Goal: Check status: Verify the current state of an ongoing process or item

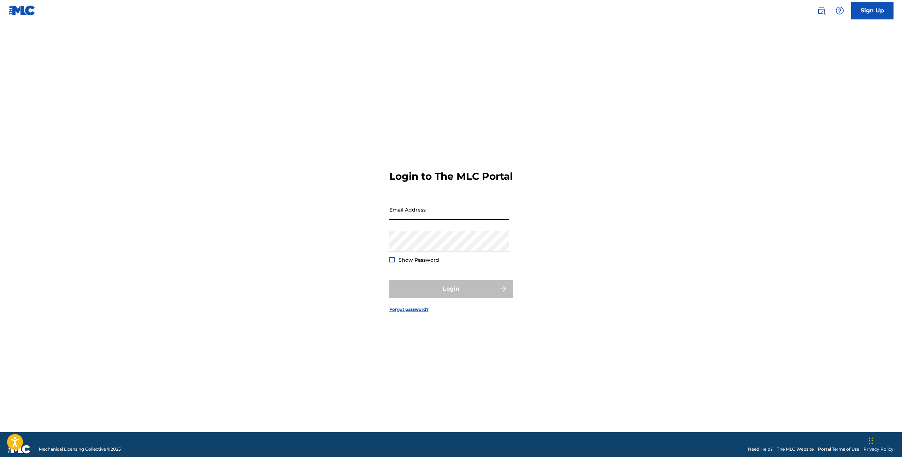
click at [454, 220] on input "Email Address" at bounding box center [448, 210] width 119 height 20
click at [0, 457] on nordpass-autofill-portal at bounding box center [0, 457] width 0 height 0
type input "[EMAIL_ADDRESS][DOMAIN_NAME]"
click at [455, 295] on button "Login" at bounding box center [451, 289] width 124 height 18
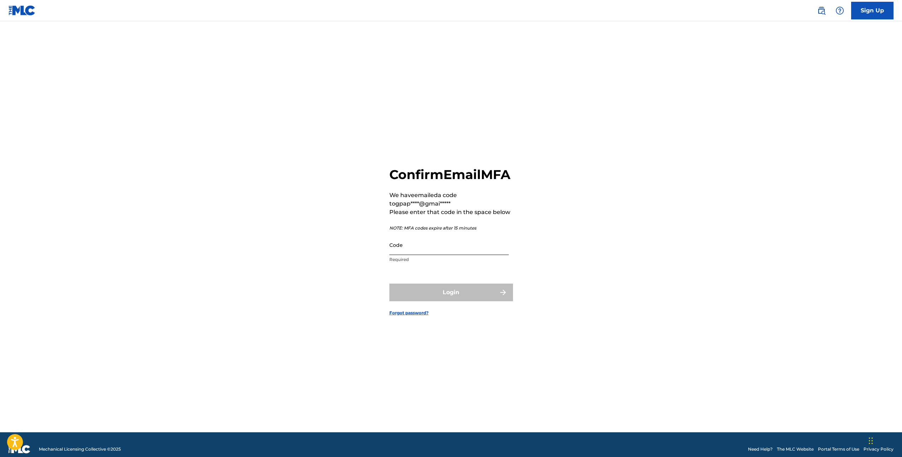
click at [495, 255] on input "Code" at bounding box center [448, 245] width 119 height 20
paste input "171728"
type input "171728"
click at [483, 298] on button "Login" at bounding box center [451, 293] width 124 height 18
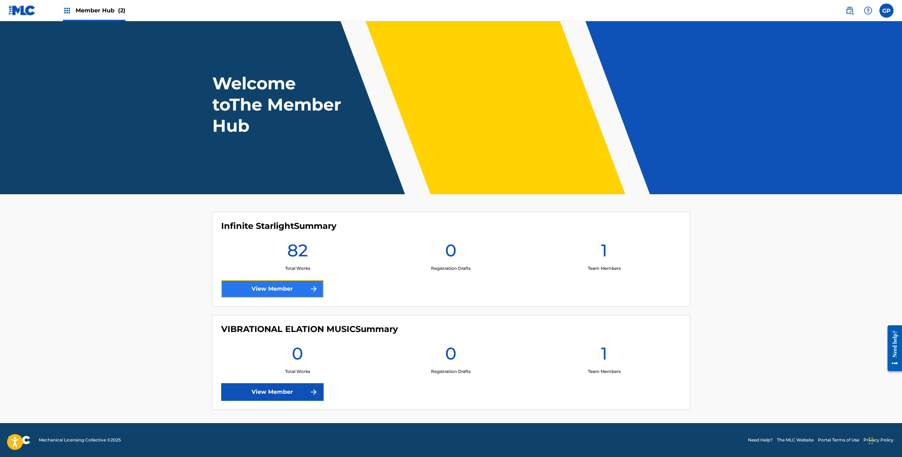
click at [288, 283] on link "View Member" at bounding box center [272, 289] width 102 height 18
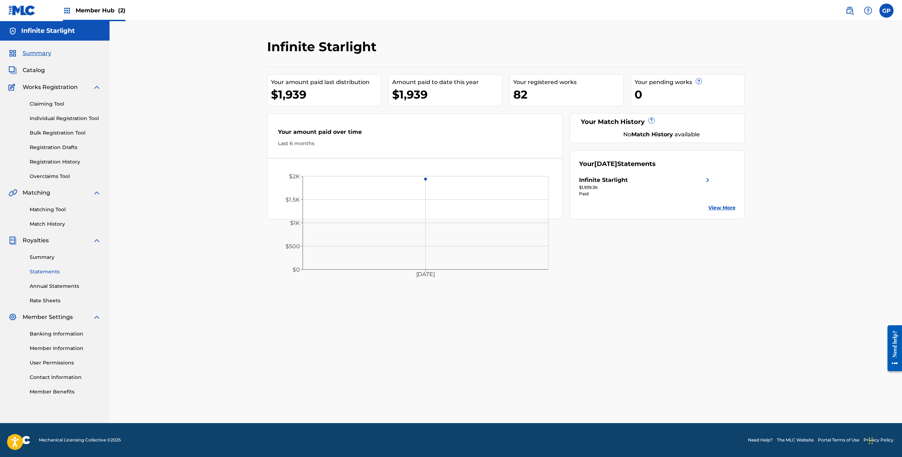
click at [62, 272] on link "Statements" at bounding box center [65, 271] width 71 height 7
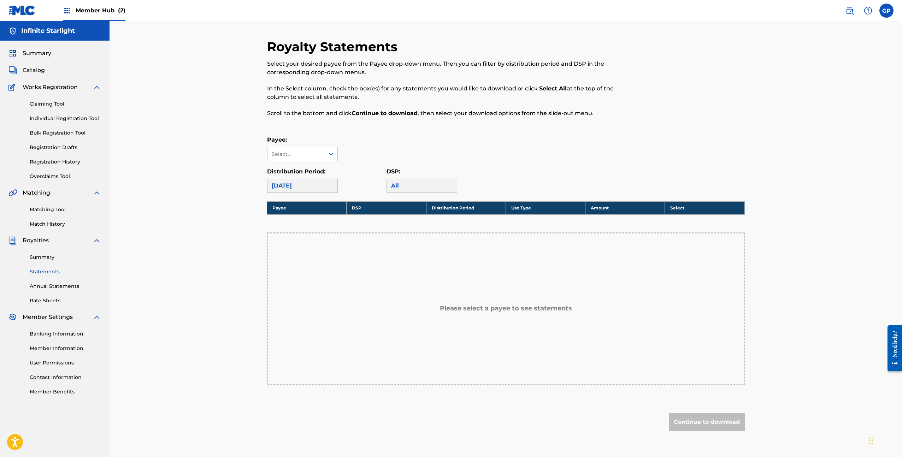
click at [314, 188] on div "[DATE]" at bounding box center [302, 186] width 71 height 14
click at [324, 154] on div "Select..." at bounding box center [295, 153] width 57 height 13
click at [316, 166] on div "Infinite Starlight" at bounding box center [302, 170] width 70 height 18
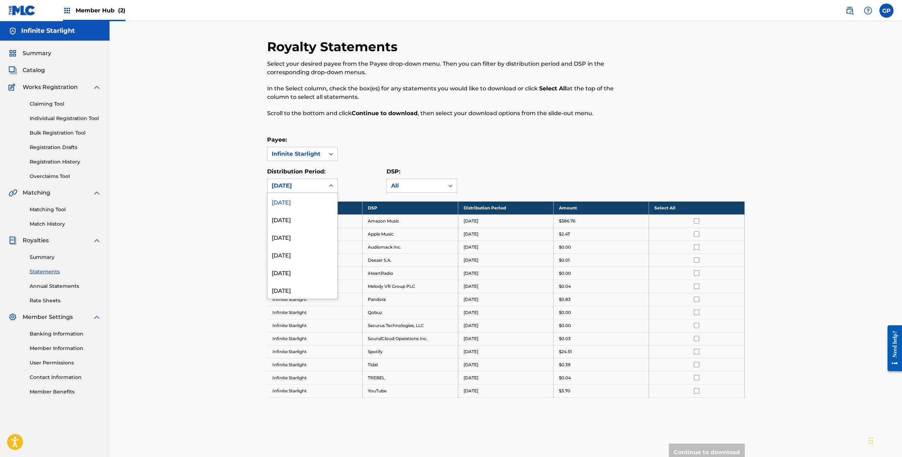
click at [323, 187] on div "[DATE]" at bounding box center [295, 185] width 57 height 13
click at [350, 181] on div "Distribution Period: [DATE]" at bounding box center [326, 179] width 119 height 25
click at [327, 182] on div at bounding box center [331, 186] width 13 height 13
click at [354, 175] on div "Distribution Period: [DATE], 1 of 54. 54 results available. Use Up and Down to …" at bounding box center [326, 179] width 119 height 25
